Goal: Information Seeking & Learning: Learn about a topic

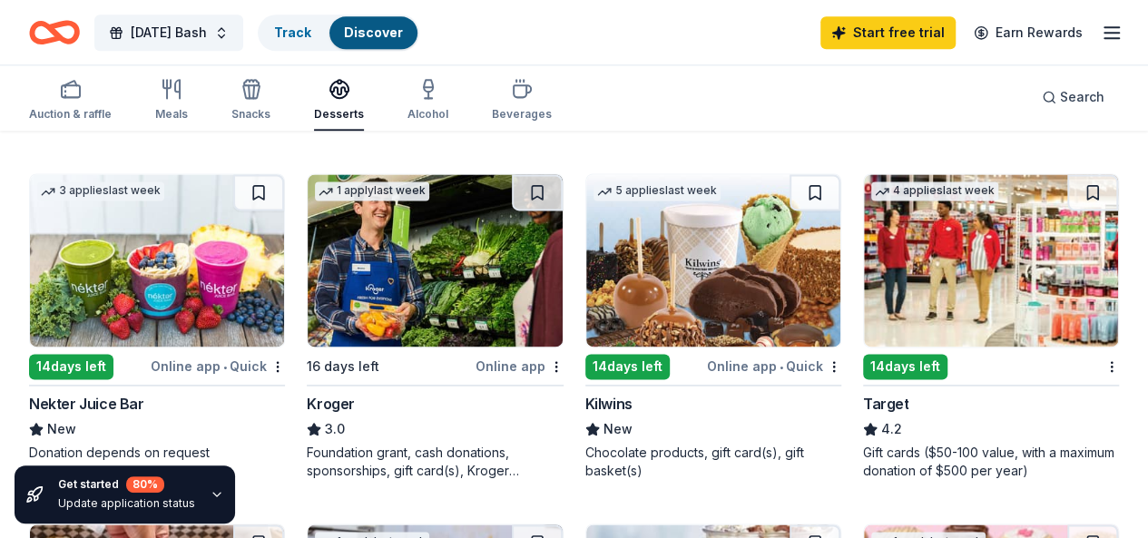
scroll to position [1222, 0]
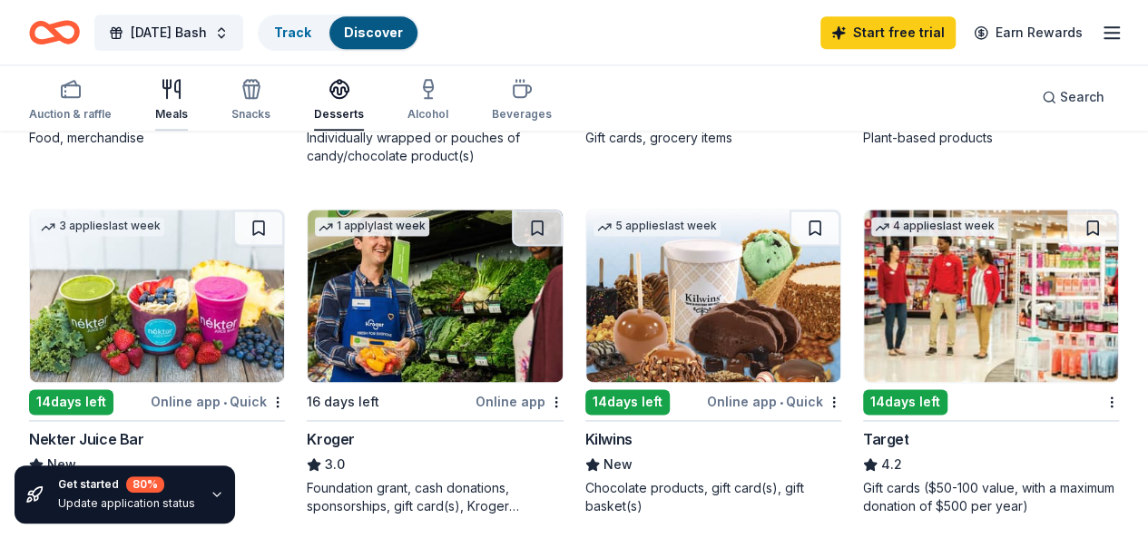
scroll to position [1131, 0]
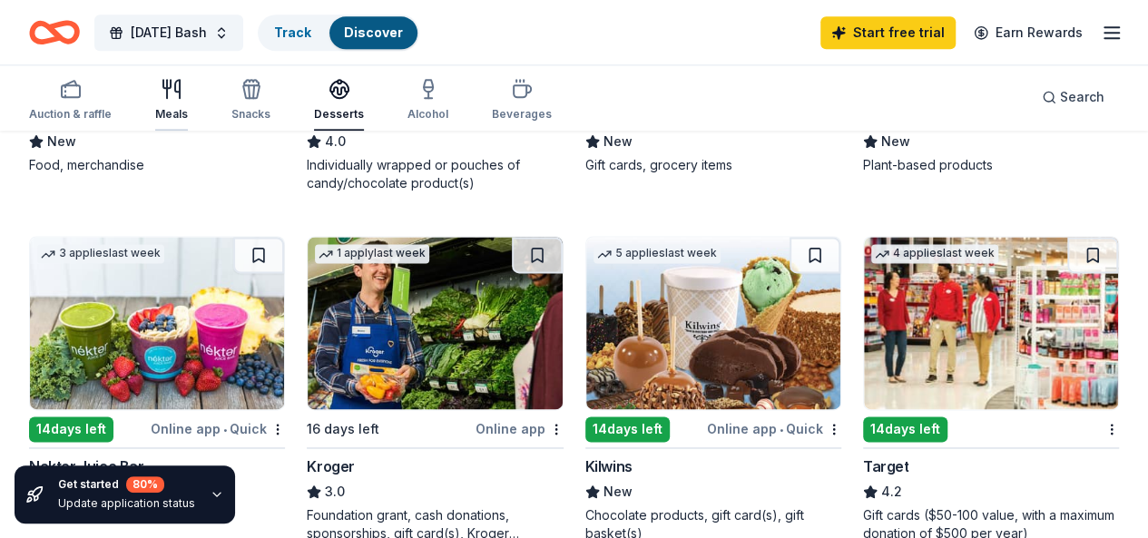
click at [188, 104] on div "Meals" at bounding box center [171, 100] width 33 height 44
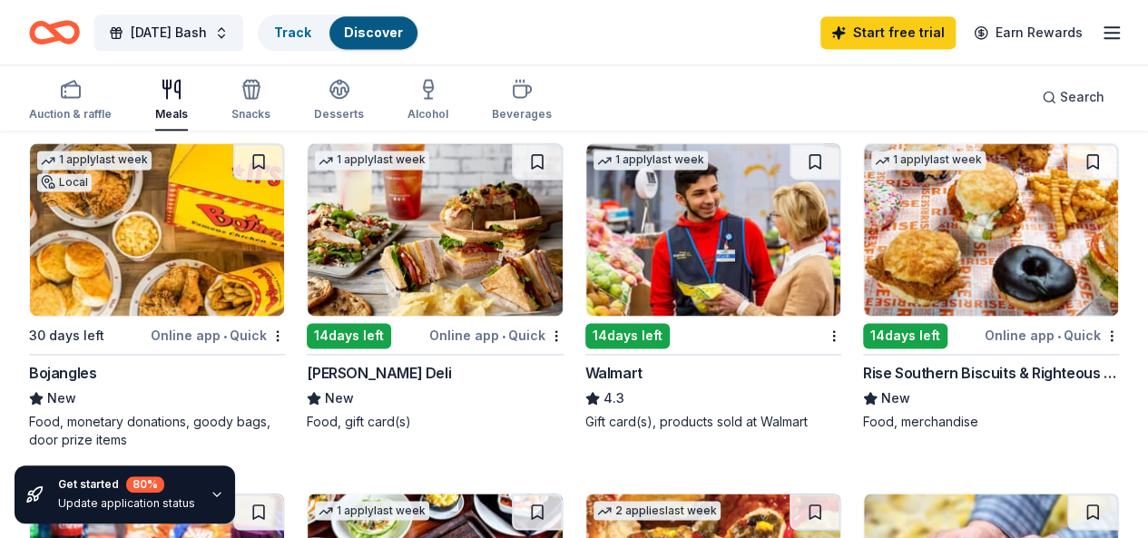
scroll to position [1271, 0]
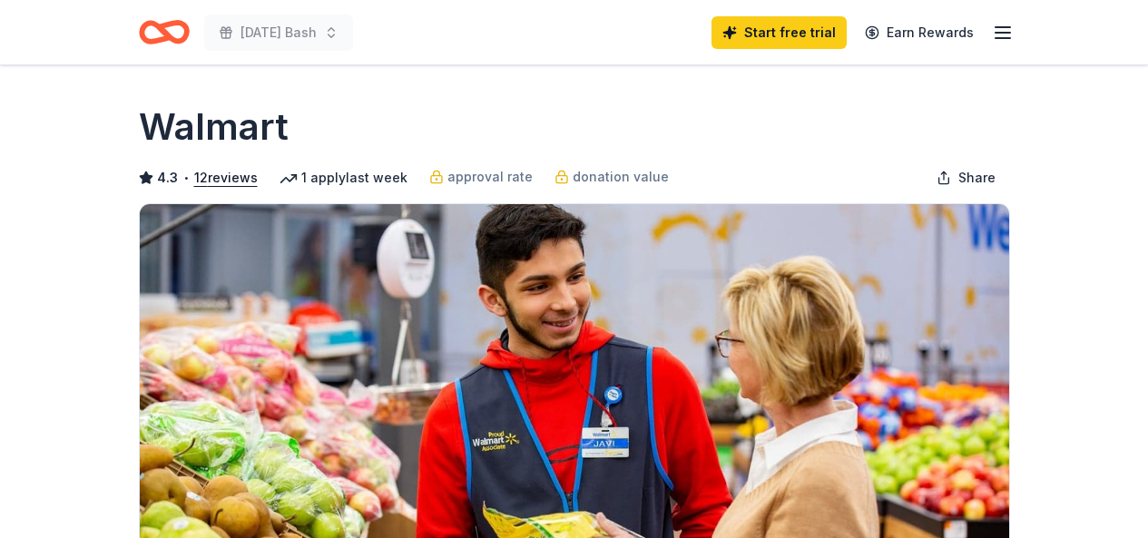
scroll to position [272, 0]
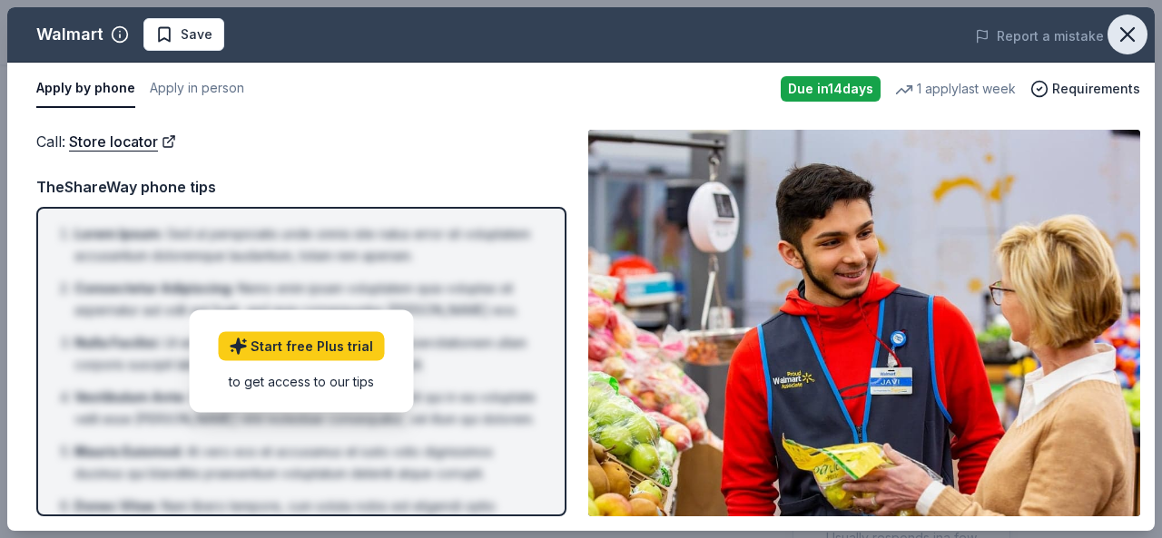
click at [1109, 37] on button "button" at bounding box center [1128, 35] width 40 height 40
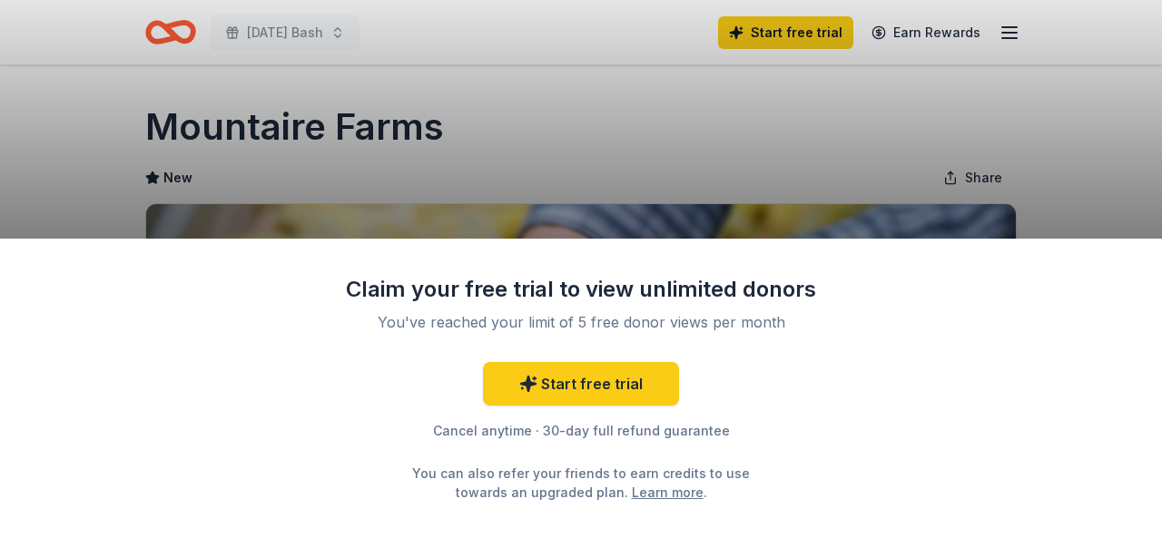
click at [224, 117] on div "Claim your free trial to view unlimited donors You've reached your limit of 5 f…" at bounding box center [581, 269] width 1162 height 538
